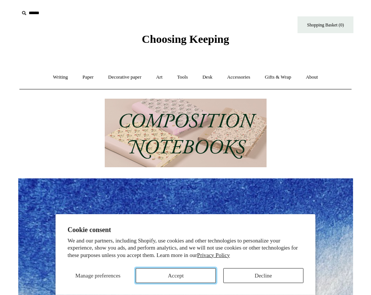
click at [167, 277] on button "Accept" at bounding box center [176, 276] width 80 height 15
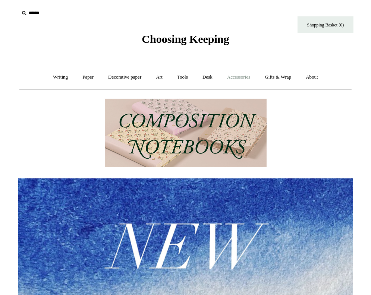
click at [244, 78] on link "Accessories +" at bounding box center [238, 77] width 37 height 20
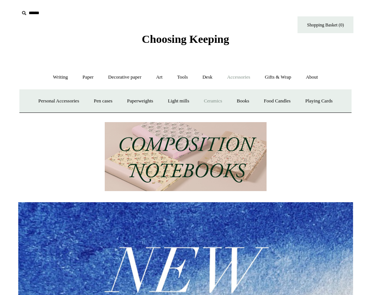
click at [217, 98] on link "Ceramics +" at bounding box center [213, 101] width 32 height 20
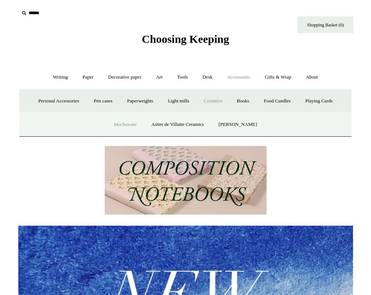
click at [122, 123] on link "Mochaware" at bounding box center [125, 125] width 36 height 20
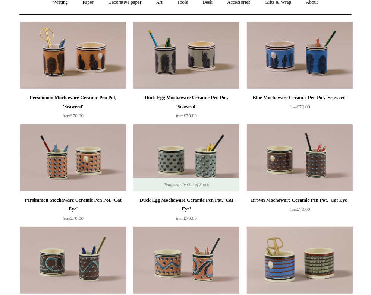
scroll to position [75, 0]
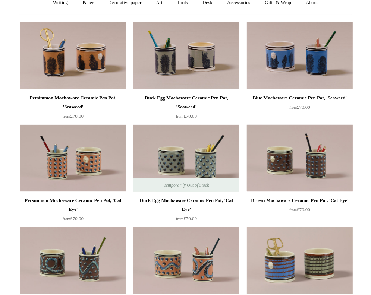
click at [277, 178] on img at bounding box center [300, 158] width 106 height 67
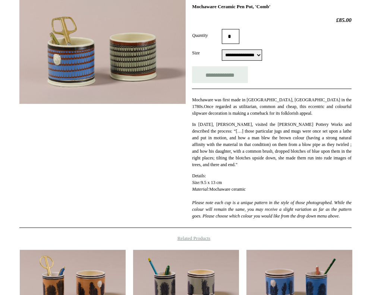
scroll to position [122, 0]
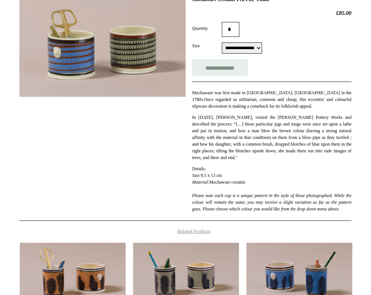
click at [242, 47] on select "**********" at bounding box center [242, 48] width 40 height 11
select select "**********"
click at [222, 43] on select "**********" at bounding box center [242, 48] width 40 height 11
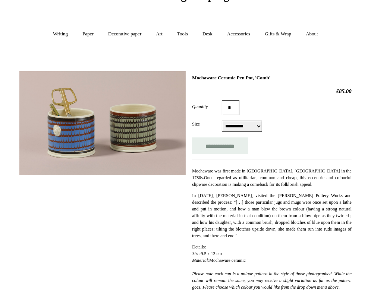
scroll to position [42, 0]
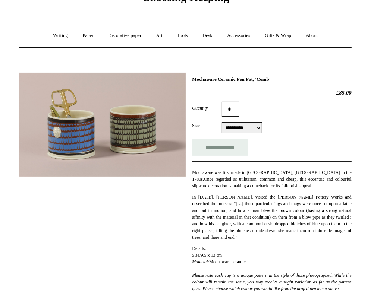
click at [85, 139] on img at bounding box center [102, 125] width 166 height 104
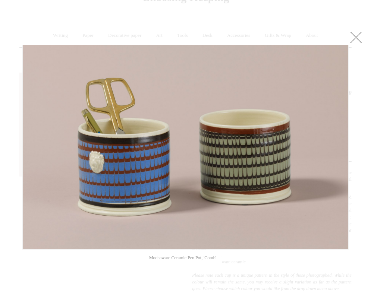
click at [356, 37] on link at bounding box center [356, 37] width 15 height 15
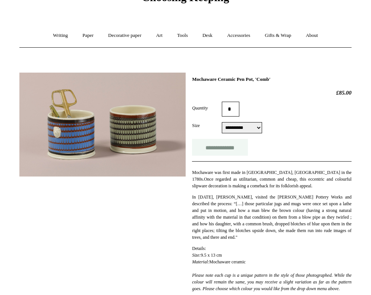
click at [229, 149] on input "**********" at bounding box center [220, 147] width 56 height 17
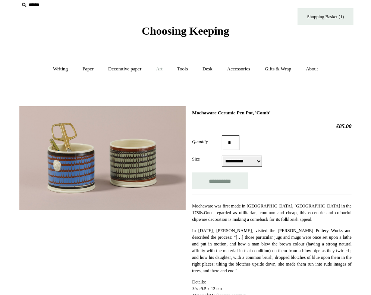
scroll to position [0, 0]
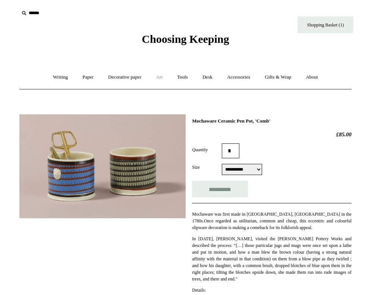
type input "**********"
click at [250, 76] on link "Accessories +" at bounding box center [238, 77] width 37 height 20
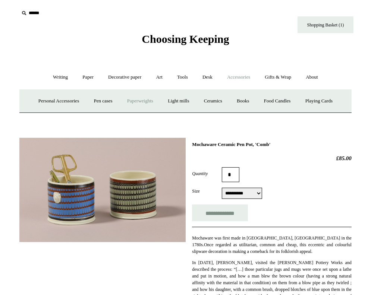
click at [134, 98] on link "Paperweights +" at bounding box center [140, 101] width 40 height 20
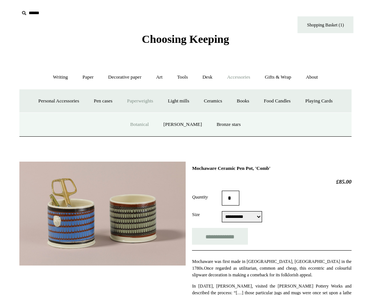
click at [146, 125] on link "Botanical" at bounding box center [139, 125] width 32 height 20
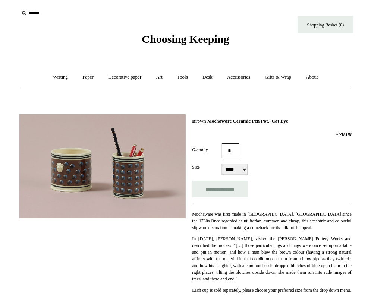
click at [125, 154] on img at bounding box center [102, 166] width 166 height 104
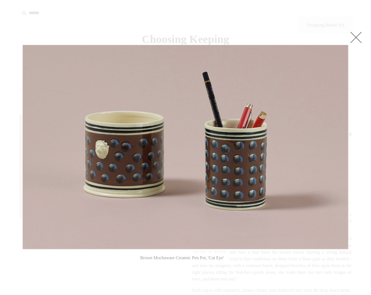
click at [358, 40] on link at bounding box center [356, 37] width 15 height 15
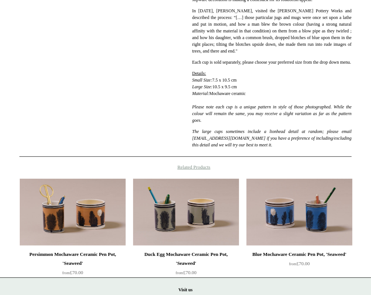
scroll to position [231, 0]
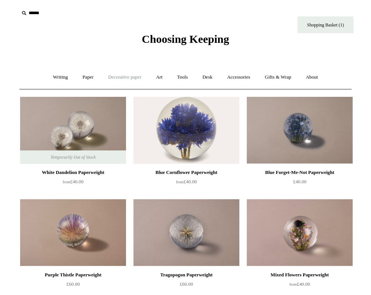
click at [132, 80] on link "Decorative paper +" at bounding box center [124, 77] width 47 height 20
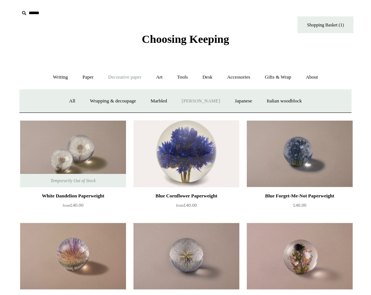
click at [202, 100] on link "[PERSON_NAME]" at bounding box center [201, 101] width 52 height 20
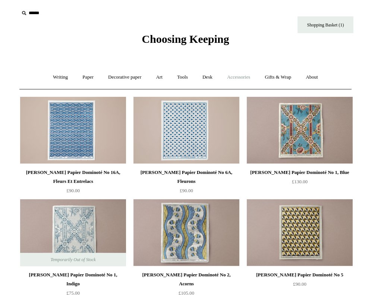
click at [239, 76] on link "Accessories +" at bounding box center [238, 77] width 37 height 20
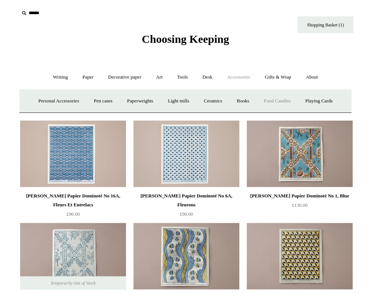
click at [282, 104] on link "Food Candles" at bounding box center [277, 101] width 40 height 20
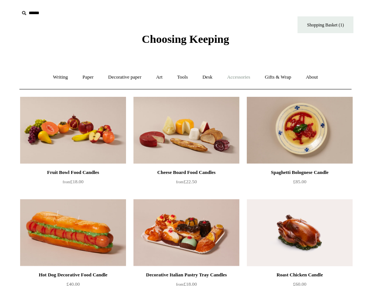
click at [235, 77] on link "Accessories +" at bounding box center [238, 77] width 37 height 20
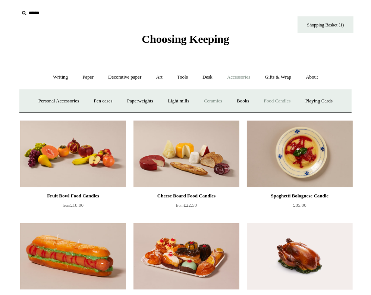
click at [214, 103] on link "Ceramics +" at bounding box center [213, 101] width 32 height 20
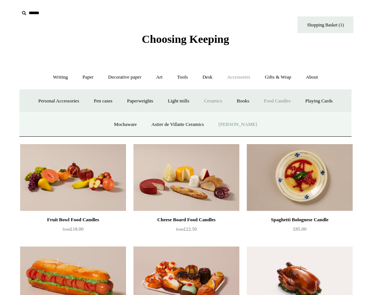
click at [246, 123] on link "[PERSON_NAME]" at bounding box center [238, 125] width 52 height 20
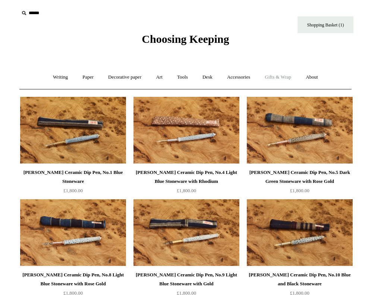
click at [282, 79] on link "Gifts & Wrap +" at bounding box center [278, 77] width 40 height 20
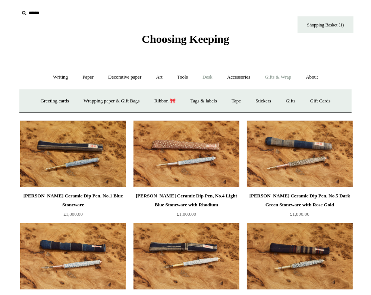
click at [217, 78] on link "Desk +" at bounding box center [207, 77] width 23 height 20
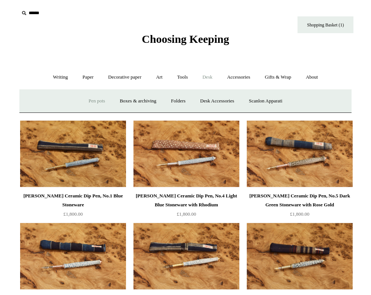
click at [84, 100] on link "Pen pots" at bounding box center [97, 101] width 30 height 20
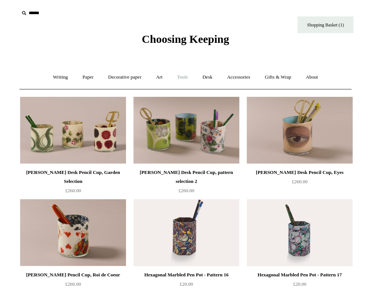
click at [187, 77] on link "Tools +" at bounding box center [182, 77] width 24 height 20
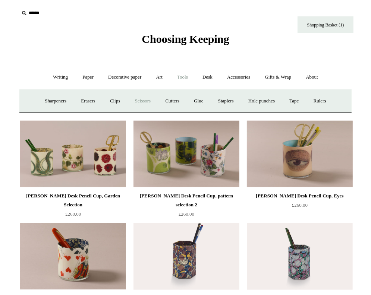
click at [138, 98] on link "Scissors" at bounding box center [142, 101] width 29 height 20
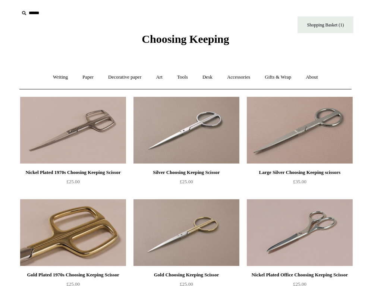
click at [91, 235] on img at bounding box center [73, 233] width 106 height 67
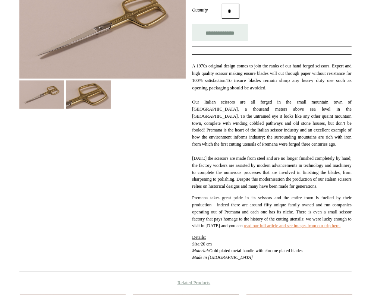
scroll to position [141, 0]
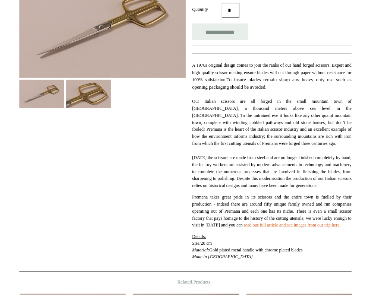
click at [87, 90] on img at bounding box center [88, 94] width 45 height 28
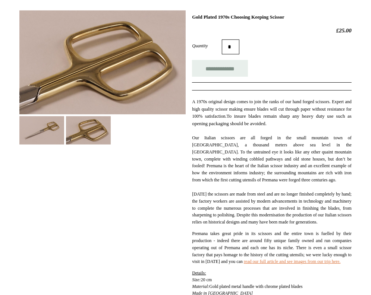
scroll to position [0, 0]
